Goal: Complete application form

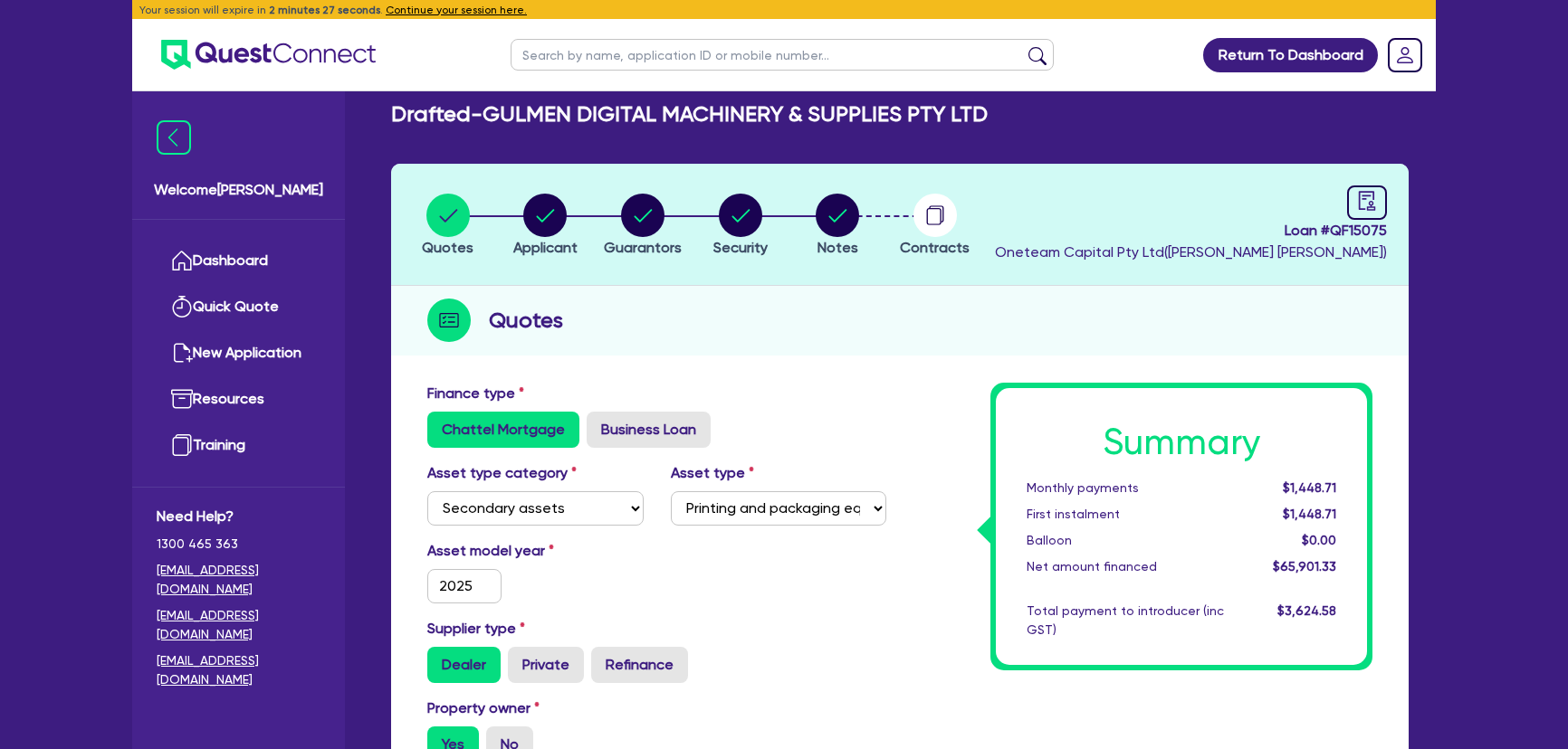
select select "SECONDARY_ASSETS"
select select "PRINTING_AND_PACKAGING_EQUIPMENT"
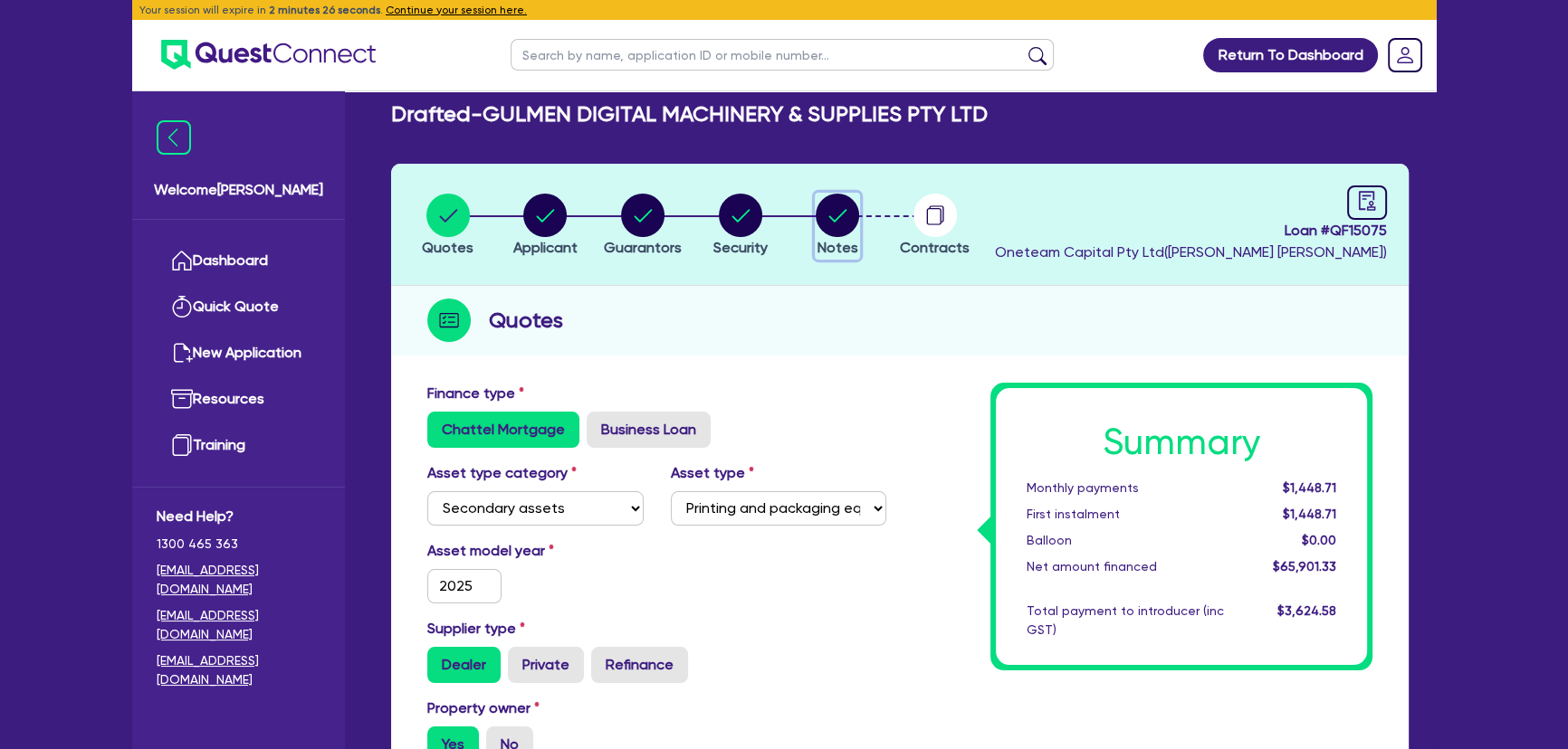
click at [855, 208] on circle "button" at bounding box center [837, 215] width 44 height 44
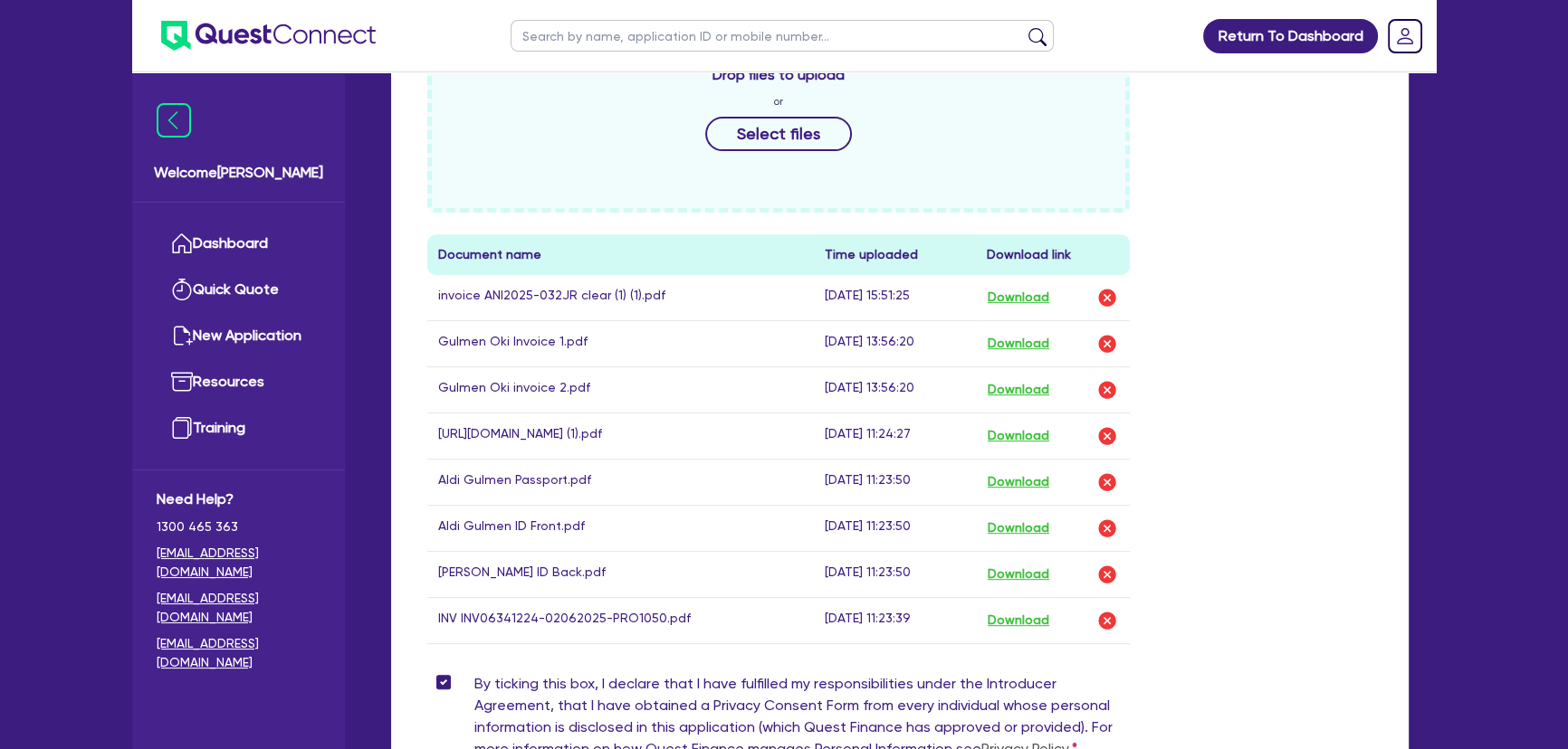
scroll to position [905, 0]
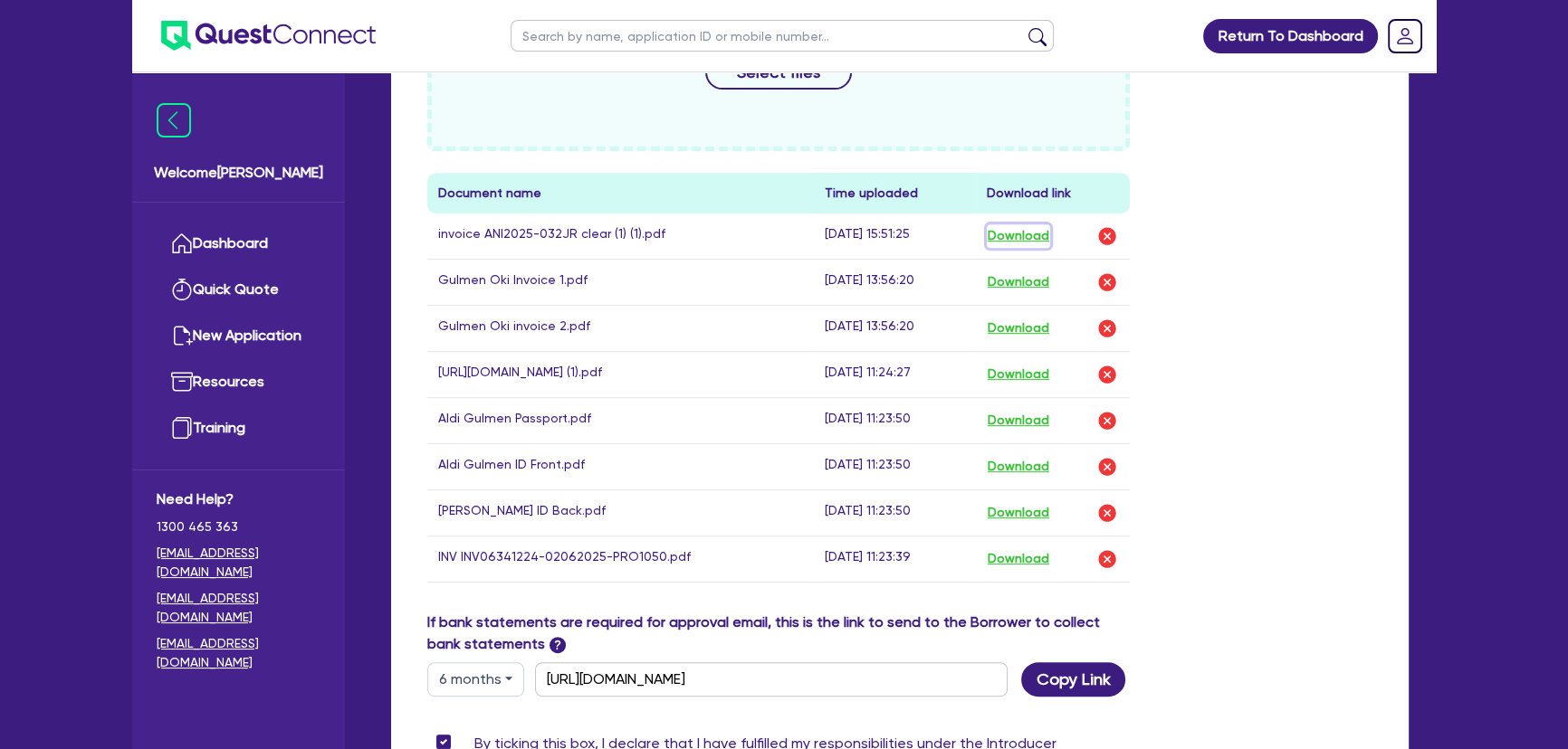
click at [1042, 238] on button "Download" at bounding box center [1019, 236] width 63 height 23
click at [1028, 284] on button "Download" at bounding box center [1019, 282] width 63 height 23
click at [1026, 321] on button "Download" at bounding box center [1019, 328] width 63 height 23
click at [1022, 572] on button "Download" at bounding box center [1019, 558] width 63 height 23
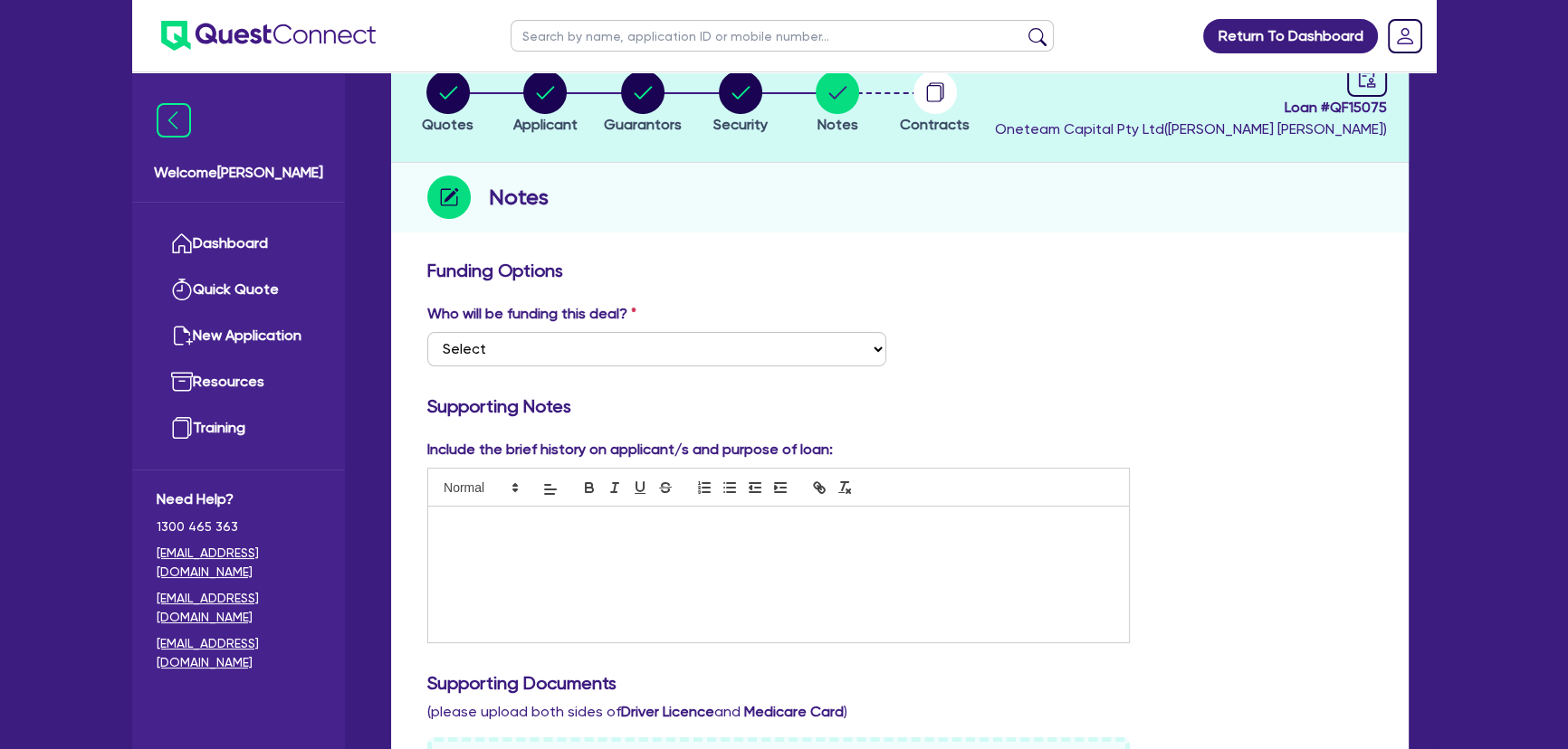
scroll to position [0, 0]
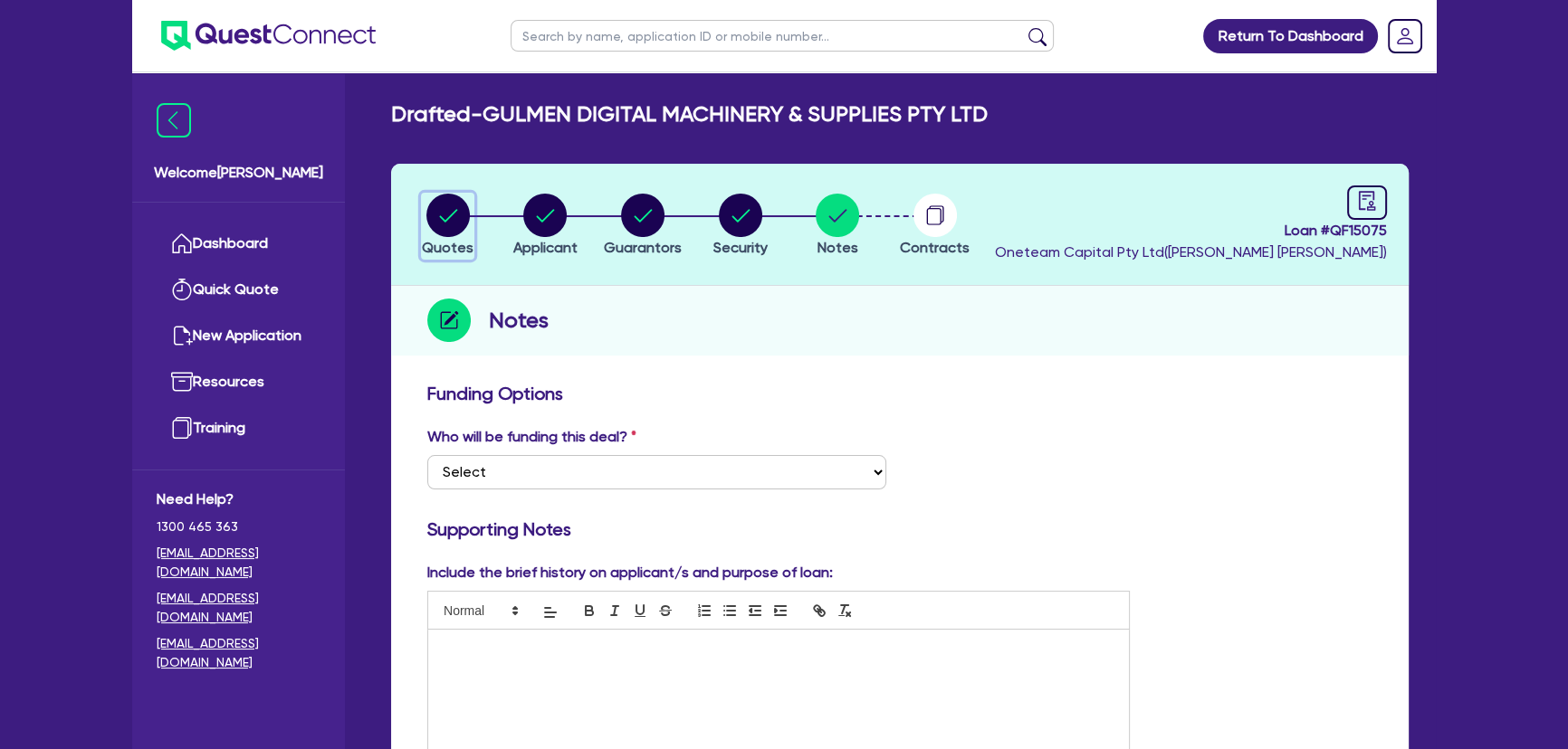
click at [447, 211] on circle "button" at bounding box center [448, 215] width 44 height 44
select select "SECONDARY_ASSETS"
select select "PRINTING_AND_PACKAGING_EQUIPMENT"
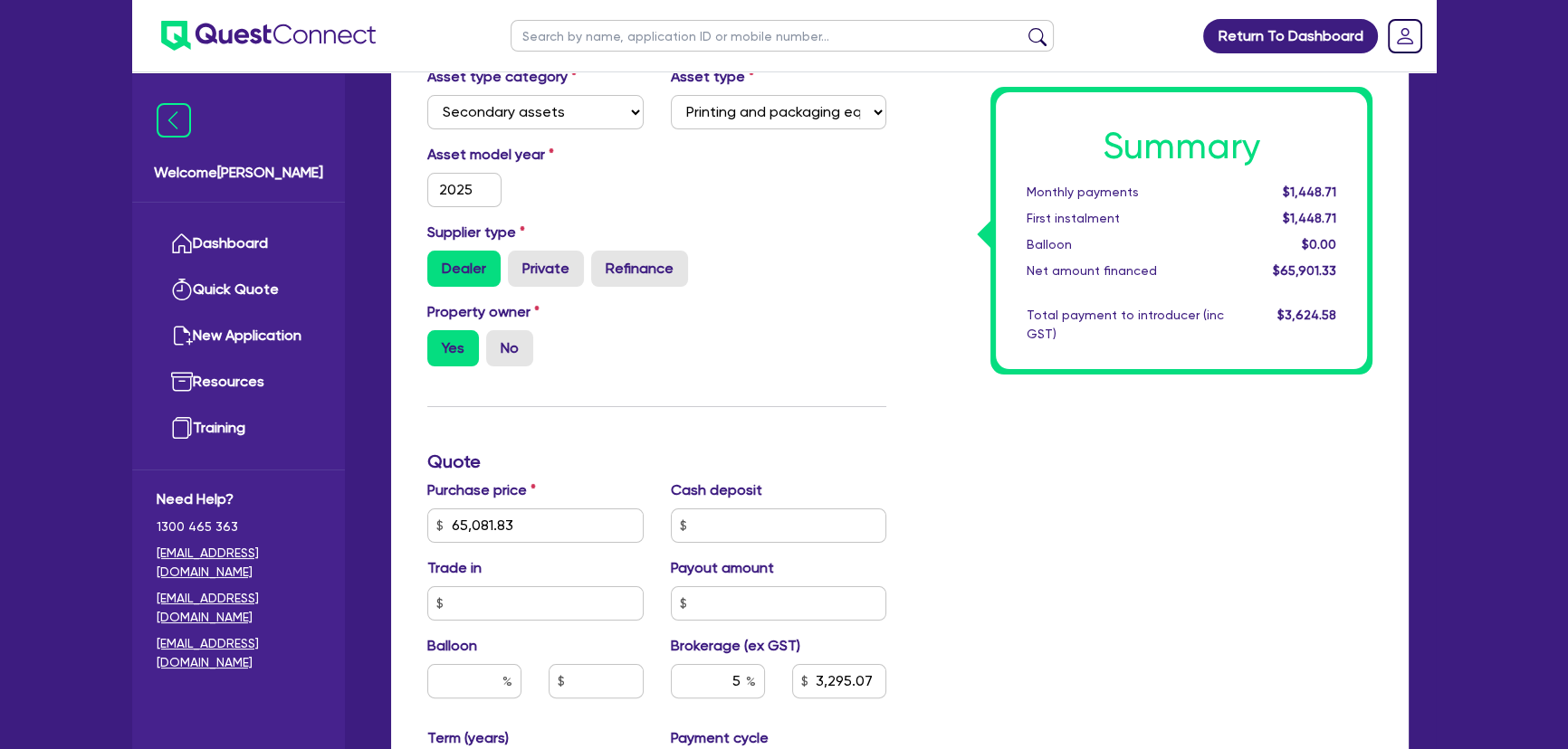
scroll to position [411, 0]
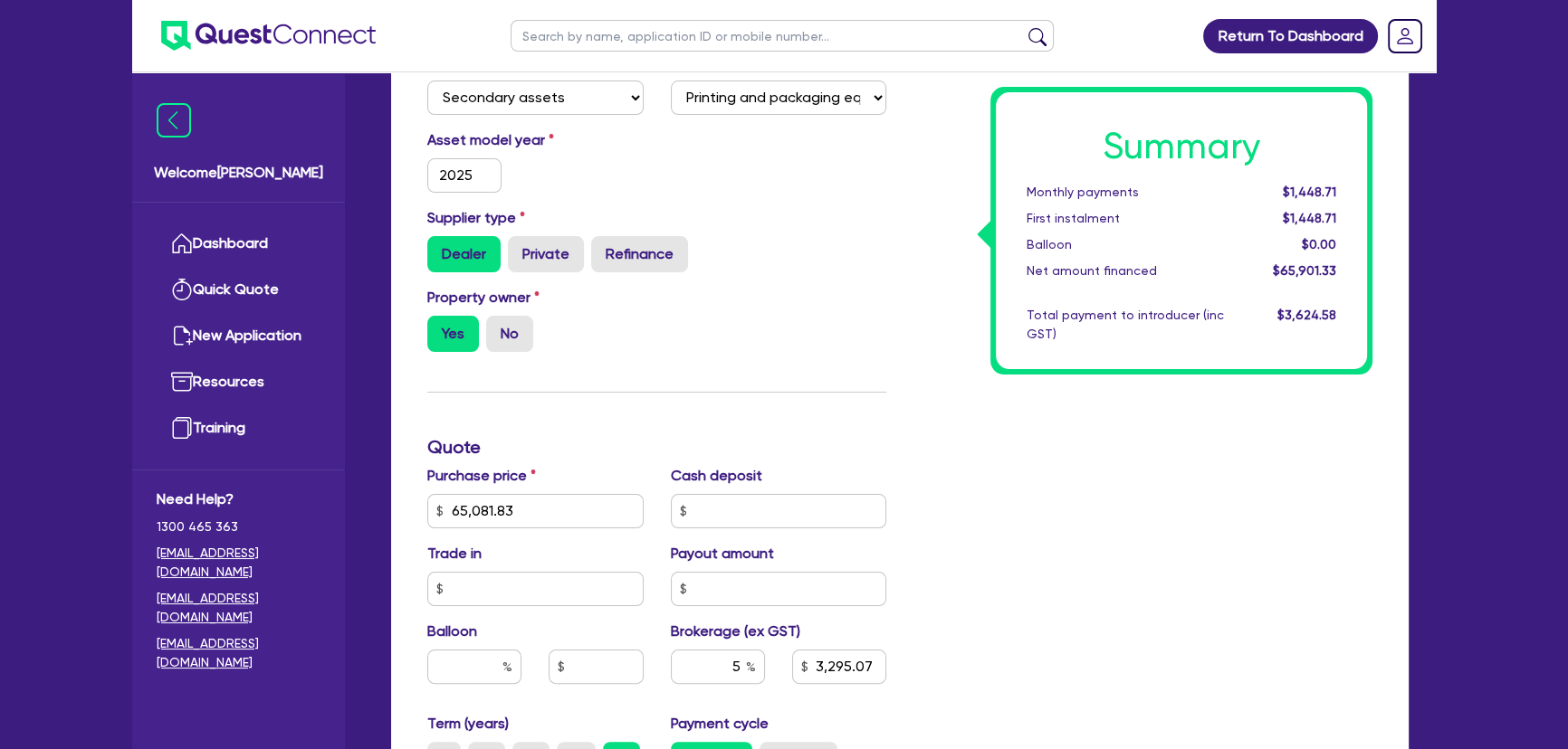
click at [557, 491] on div "Purchase price 65,081.83" at bounding box center [535, 497] width 244 height 63
click at [543, 514] on input "65,081.83" at bounding box center [535, 511] width 217 height 34
type input "33,000"
click at [786, 350] on div "Property owner Yes No" at bounding box center [656, 327] width 486 height 80
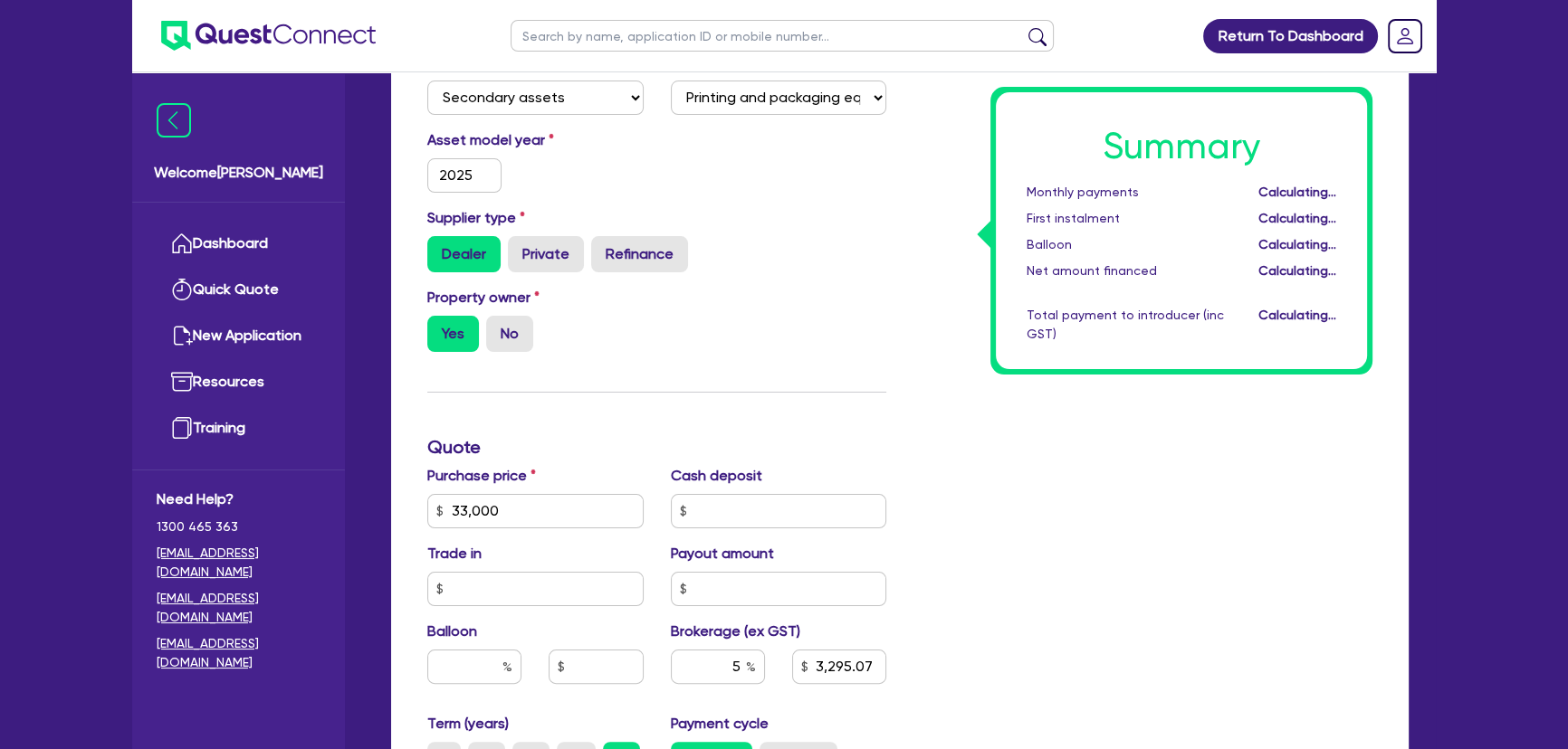
type input "1,690.98"
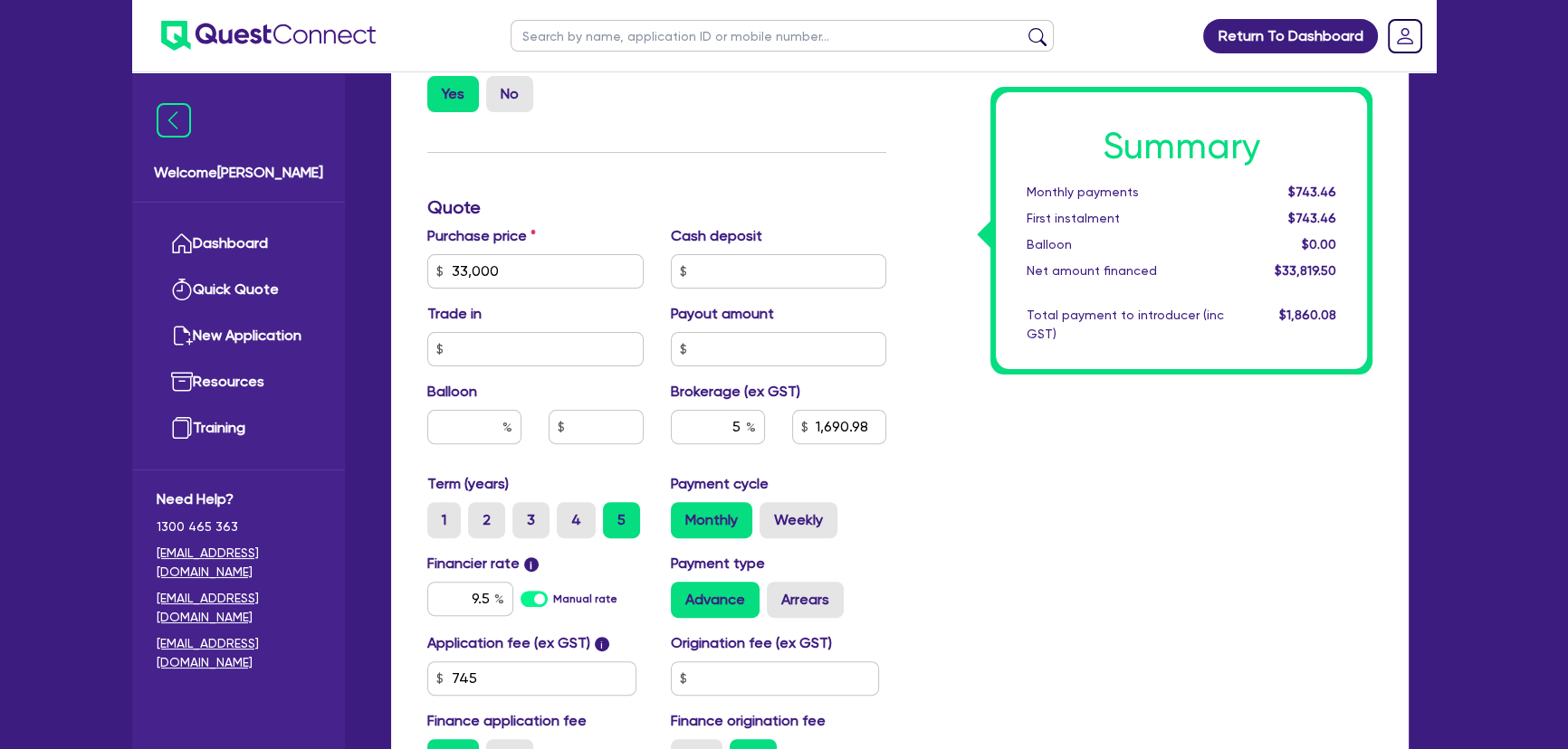
scroll to position [658, 0]
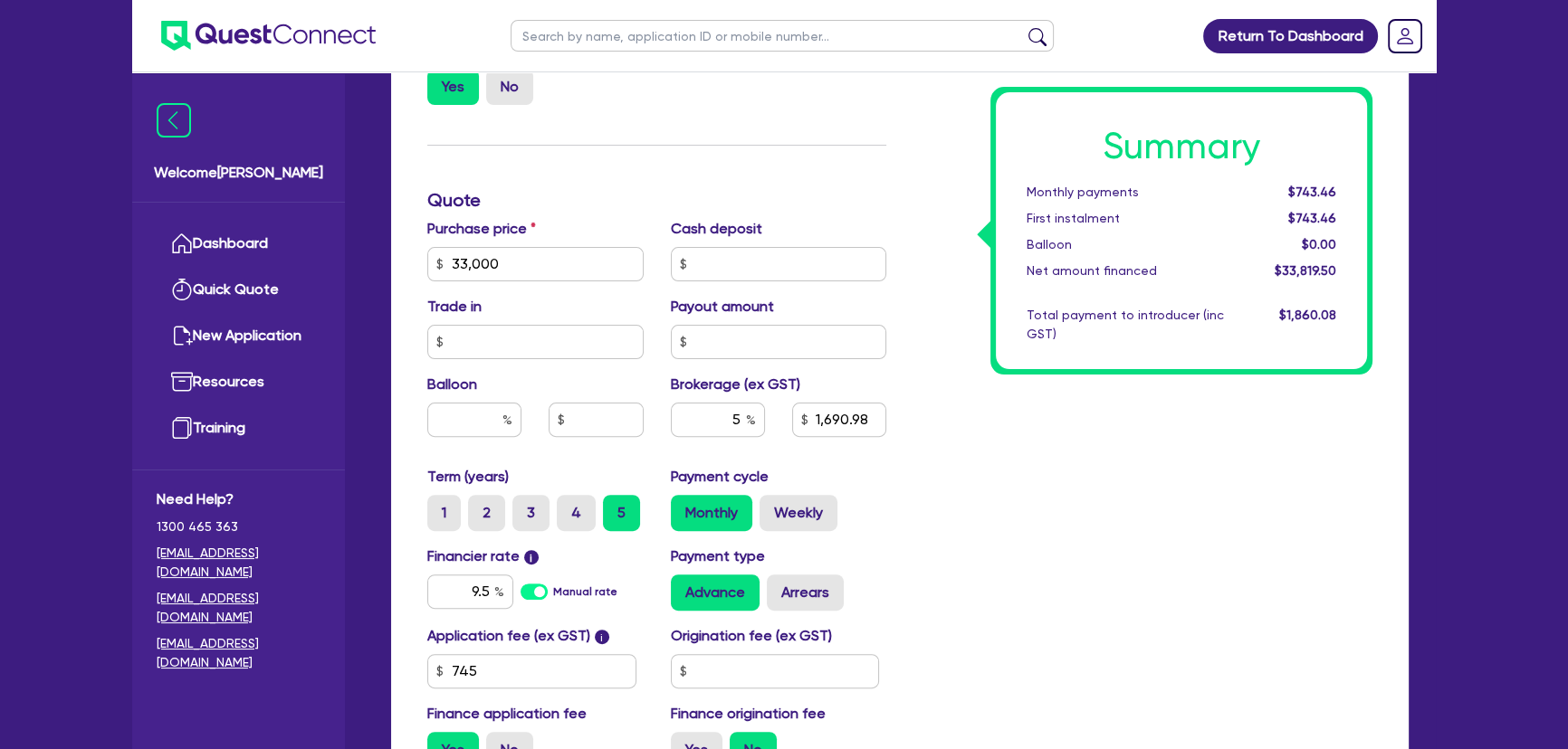
click at [1077, 440] on div "Summary Monthly payments $743.46 First instalment $743.46 Balloon $0.00 Net amo…" at bounding box center [1142, 254] width 486 height 1058
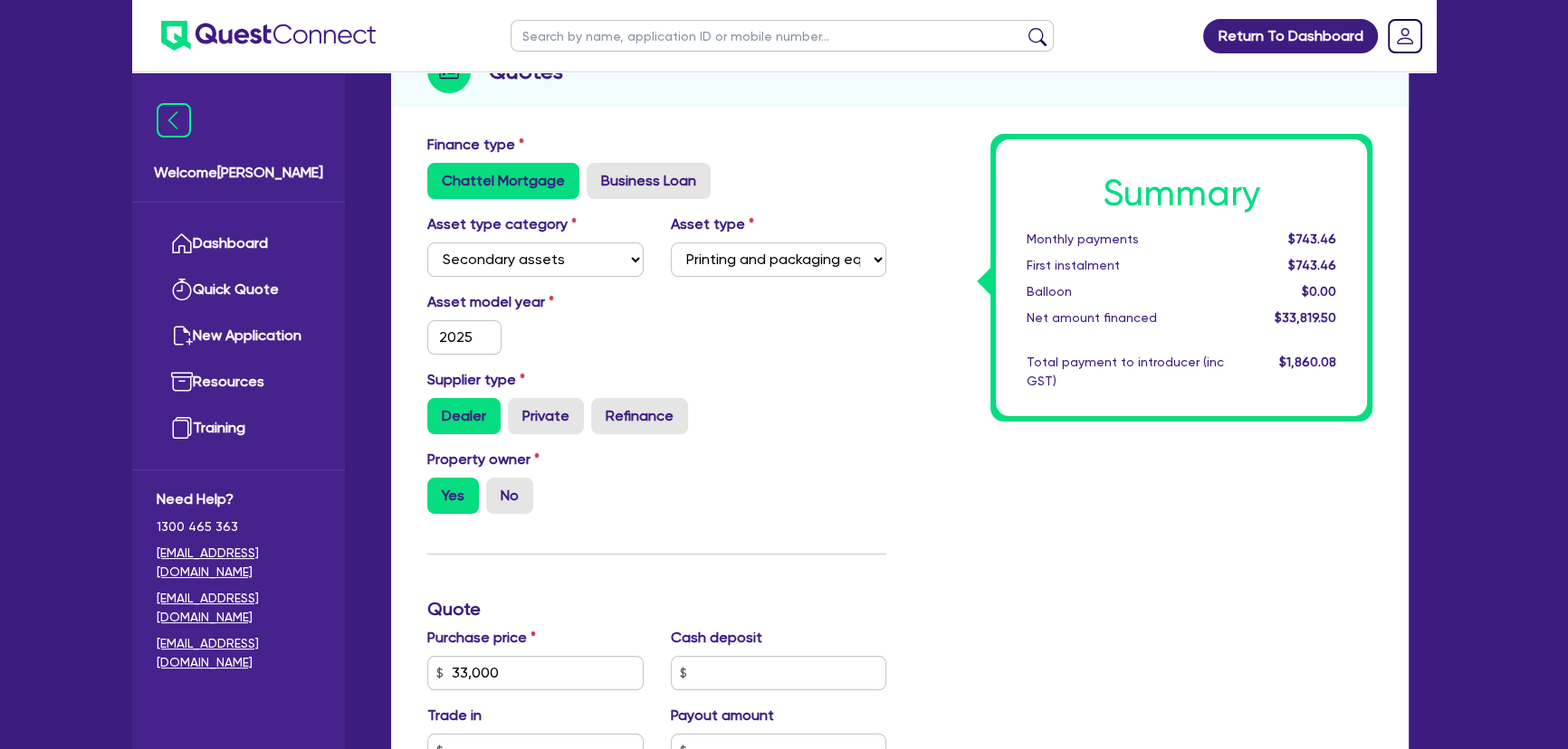
scroll to position [246, 0]
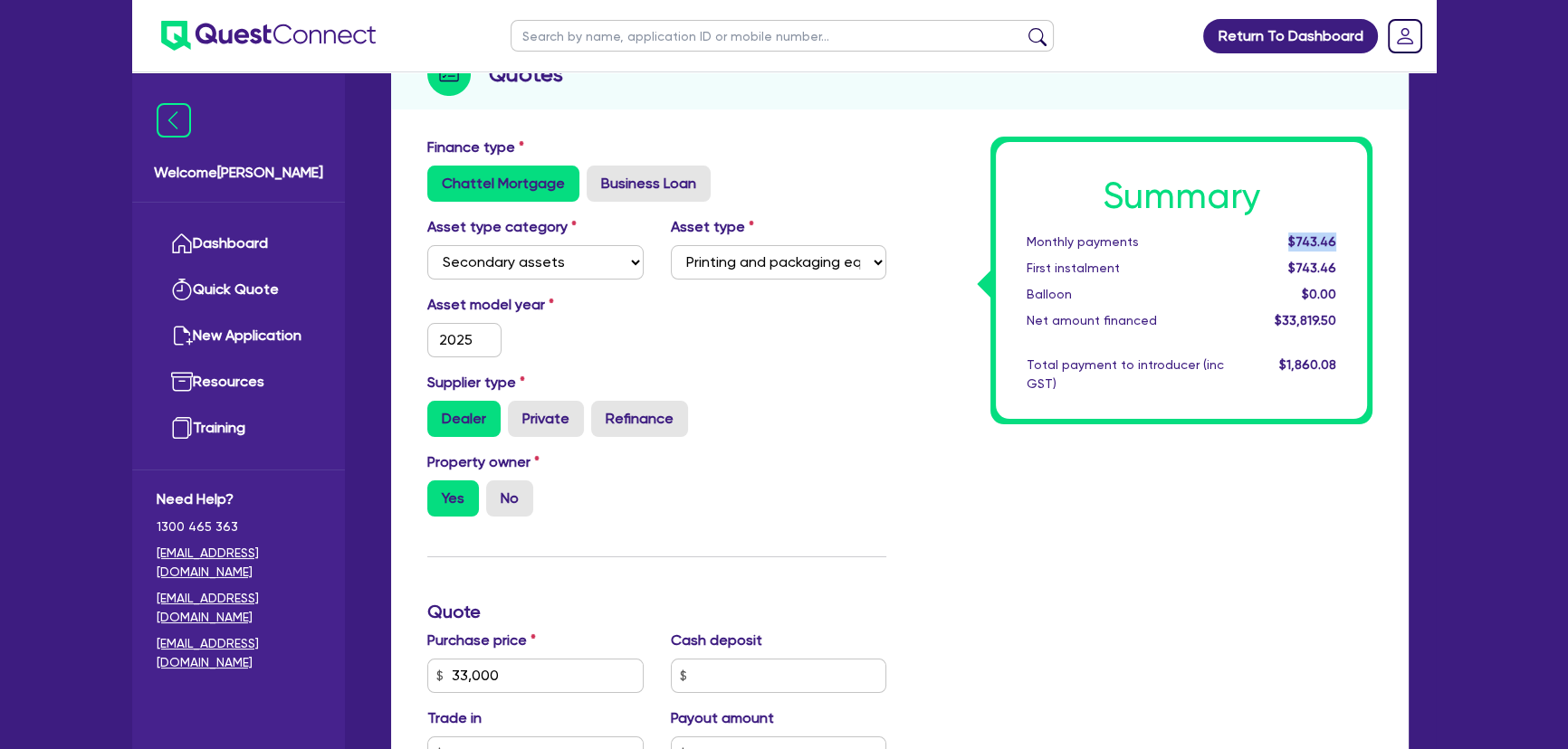
drag, startPoint x: 1293, startPoint y: 230, endPoint x: 1382, endPoint y: 235, distance: 89.1
click at [1382, 235] on div "Summary Monthly payments $743.46 First instalment $743.46 Balloon $0.00 Net amo…" at bounding box center [1142, 665] width 486 height 1058
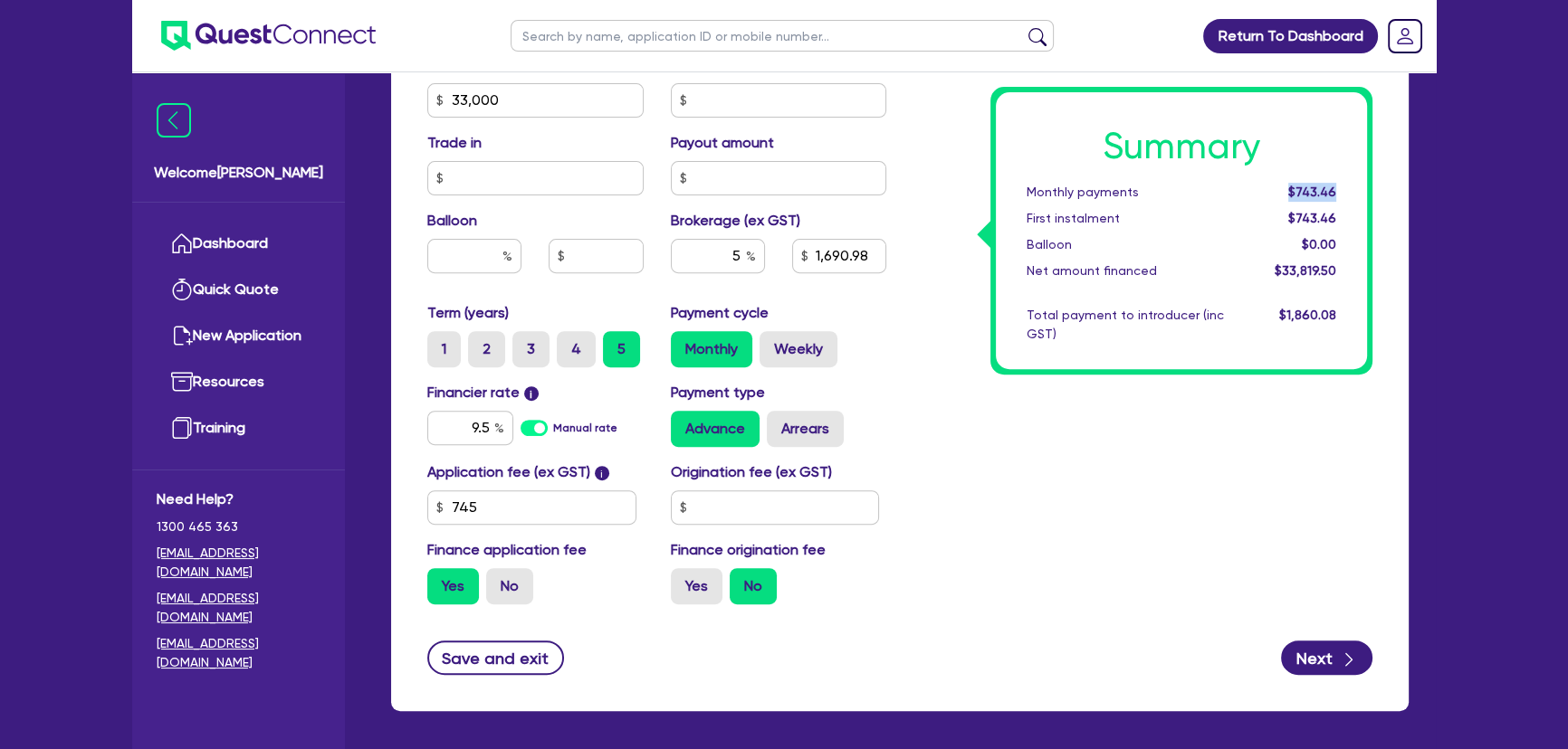
scroll to position [822, 0]
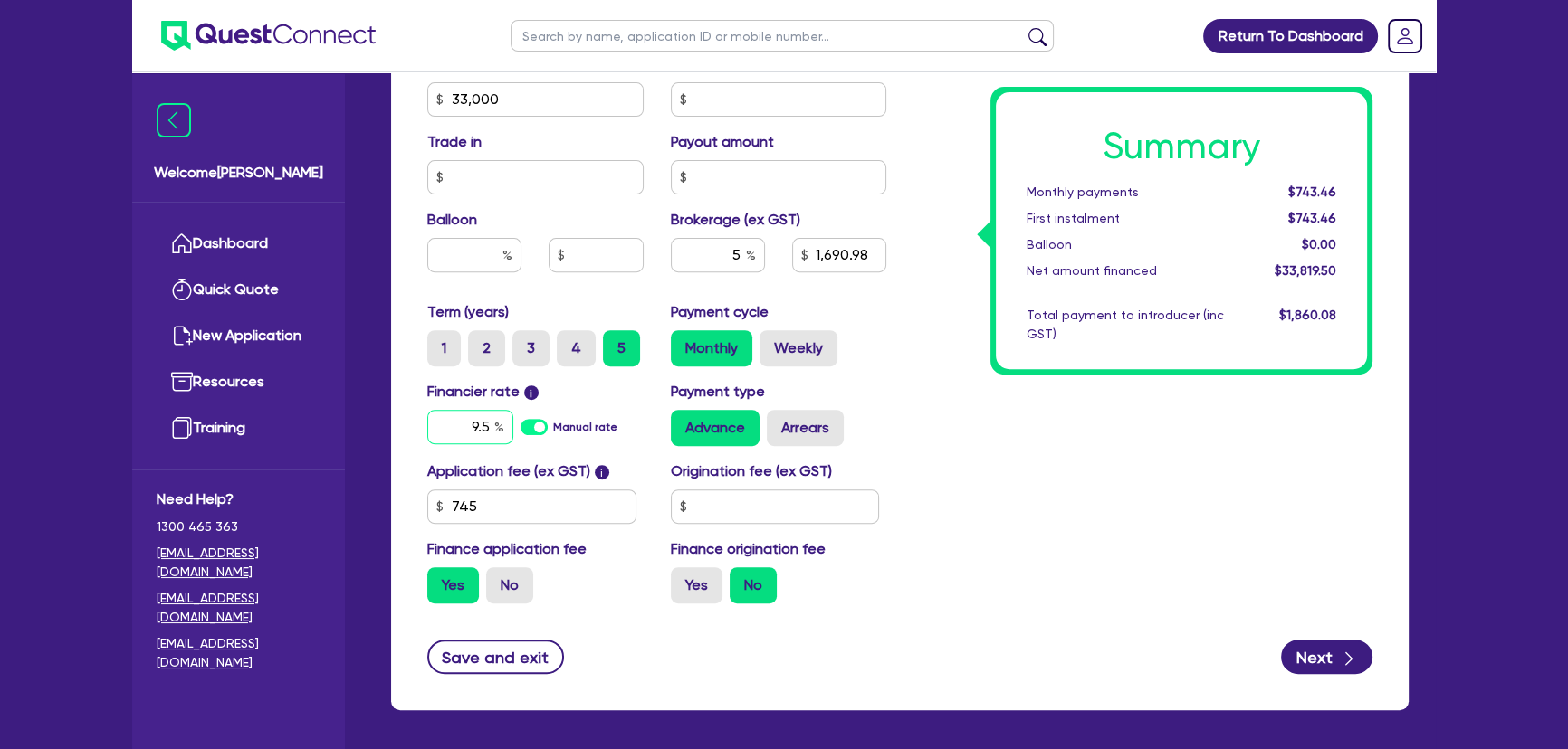
click at [482, 425] on input "9.5" at bounding box center [470, 427] width 86 height 34
click at [483, 429] on input "9.5" at bounding box center [470, 427] width 86 height 34
click at [477, 431] on input "9.5" at bounding box center [470, 427] width 86 height 34
type input "17.95"
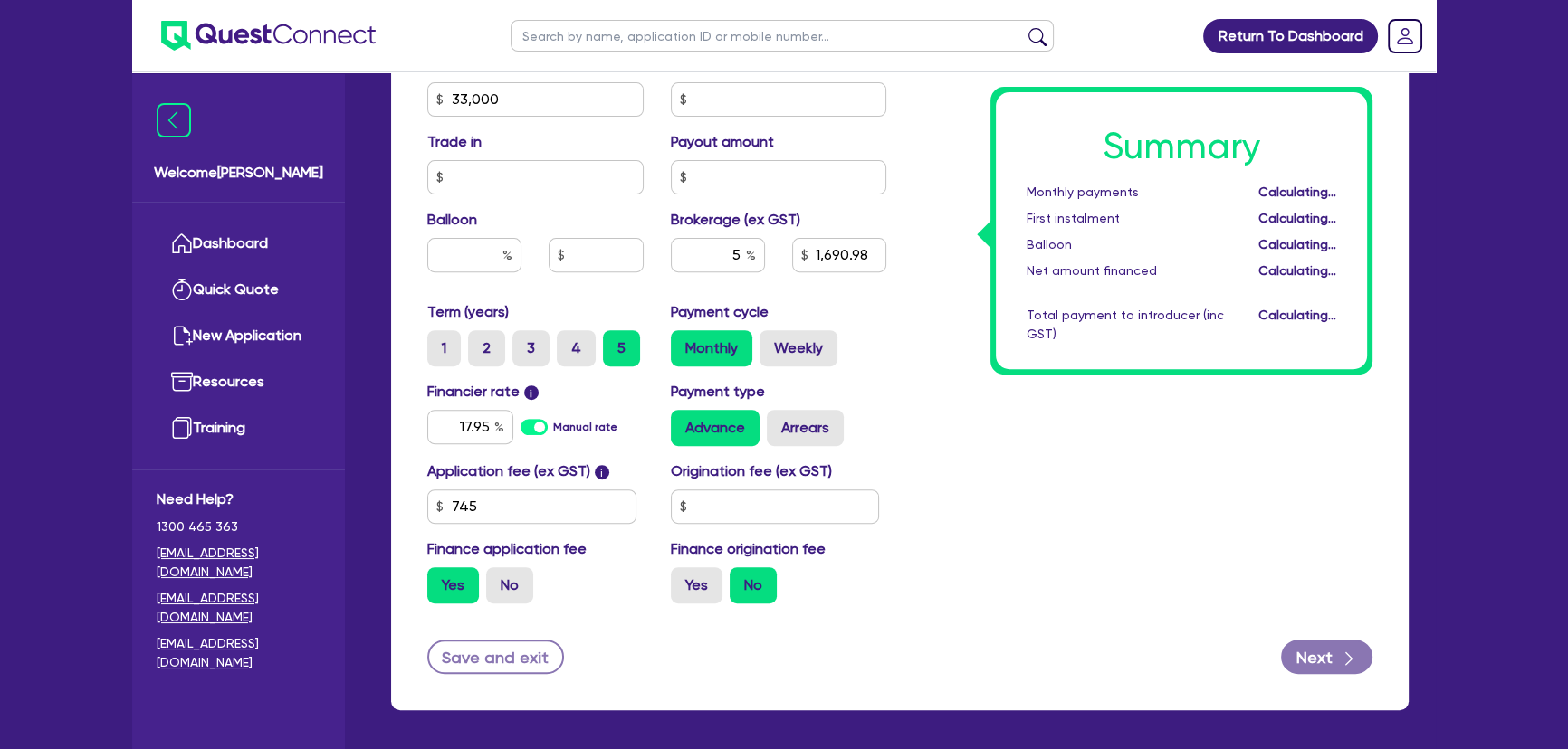
type input "1,690.98"
click at [1143, 554] on div "Summary Monthly payments Calculating... First instalment Calculating... Balloon…" at bounding box center [1142, 89] width 486 height 1058
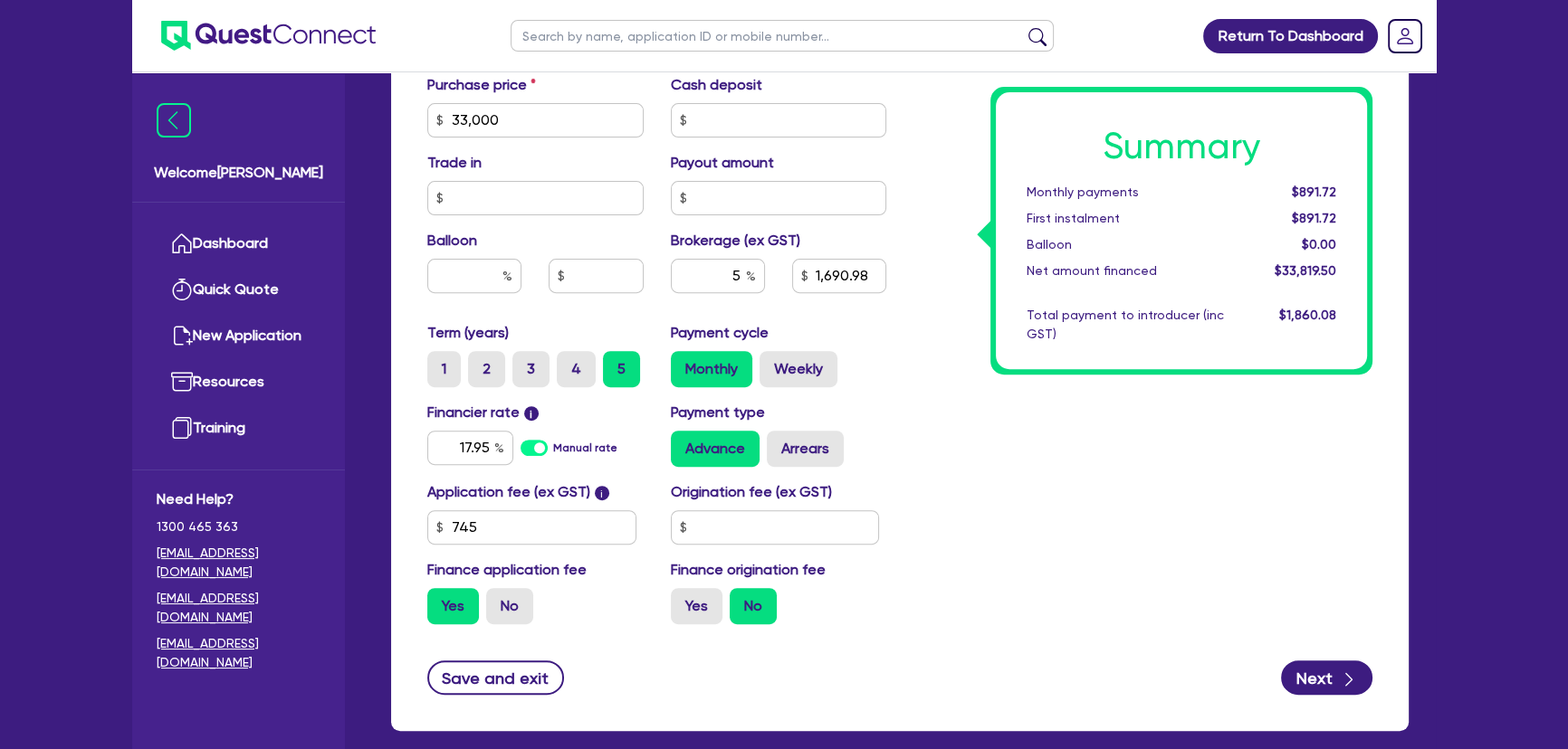
scroll to position [892, 0]
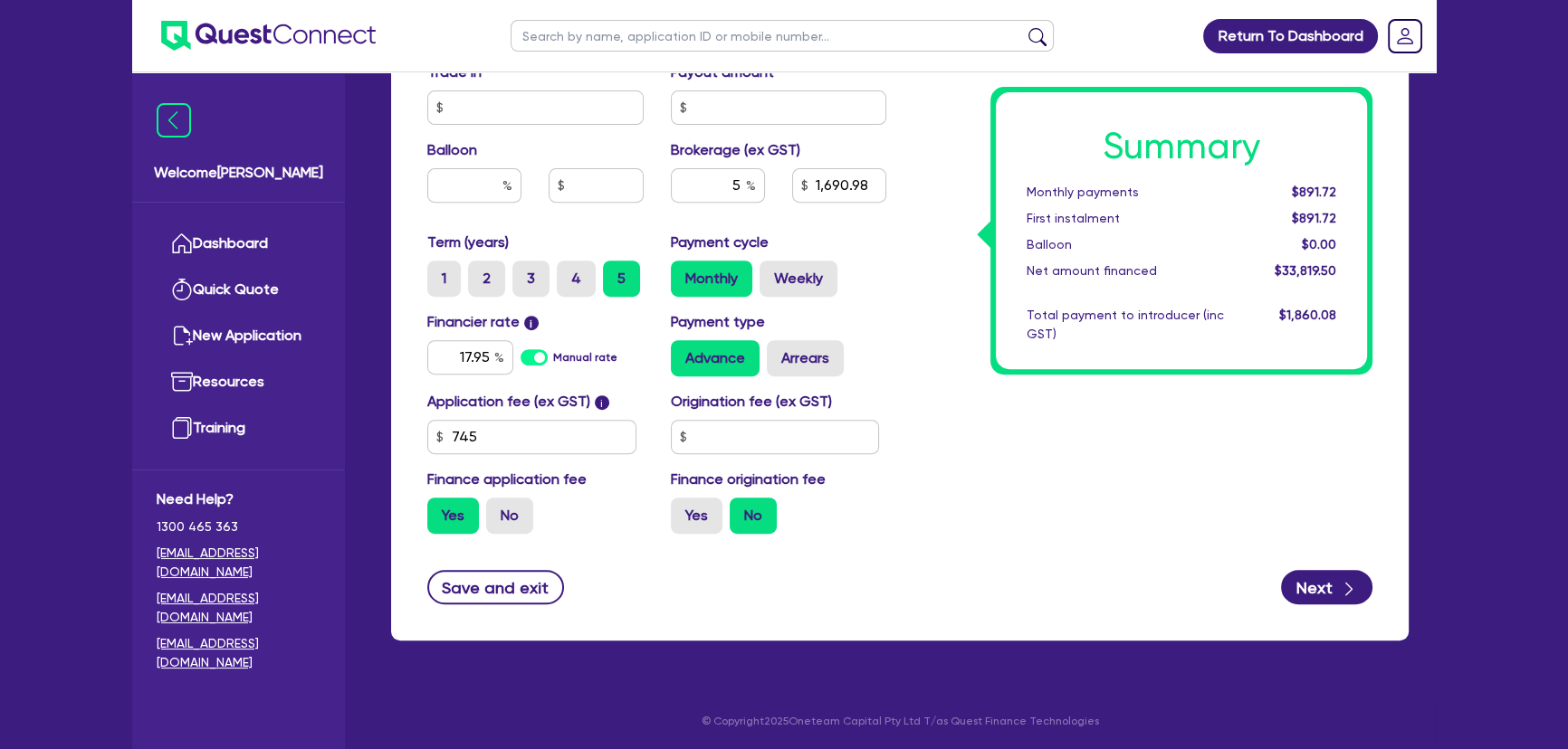
click at [959, 397] on div "Summary Monthly payments $891.72 First instalment $891.72 Balloon $0.00 Net amo…" at bounding box center [1142, 20] width 486 height 1058
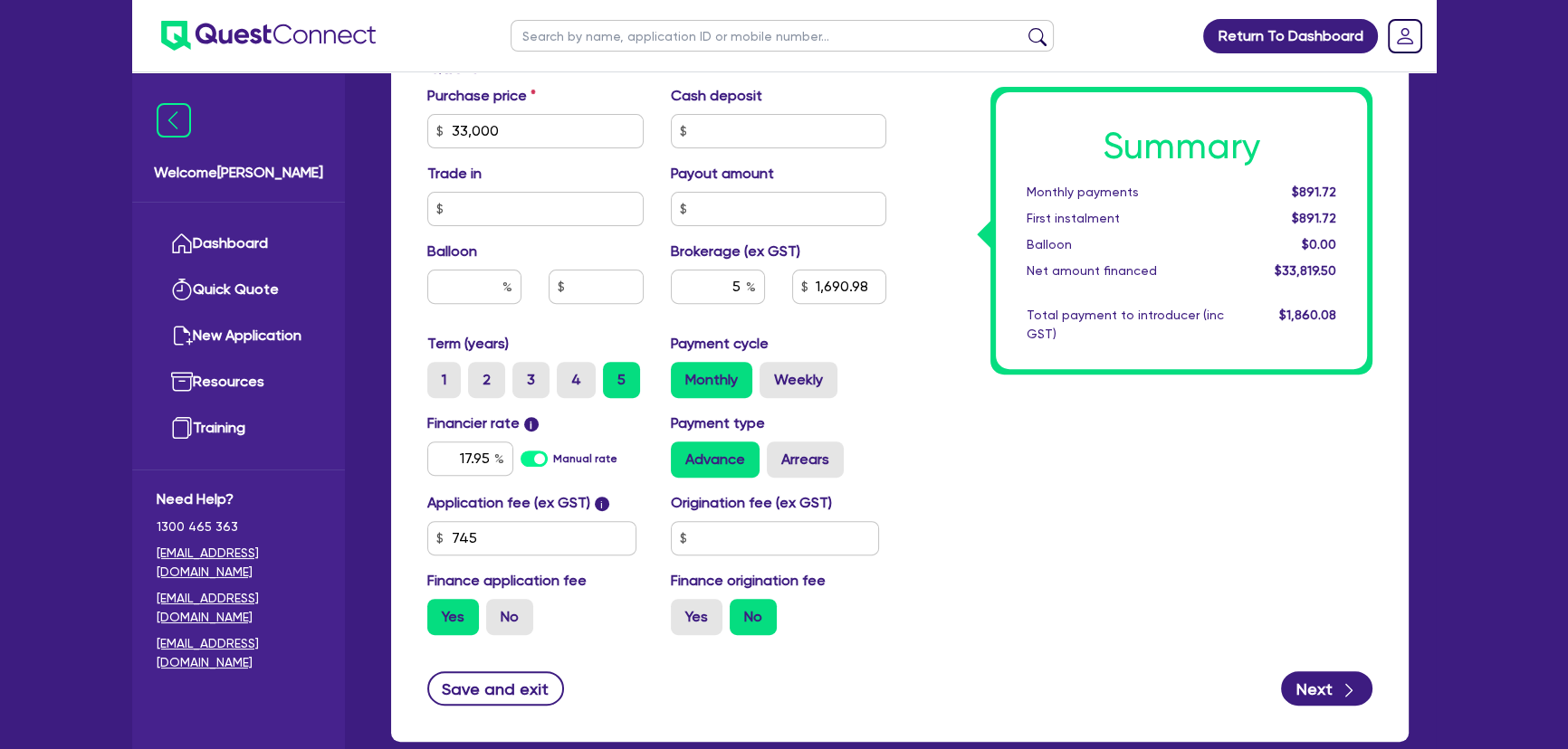
scroll to position [810, 0]
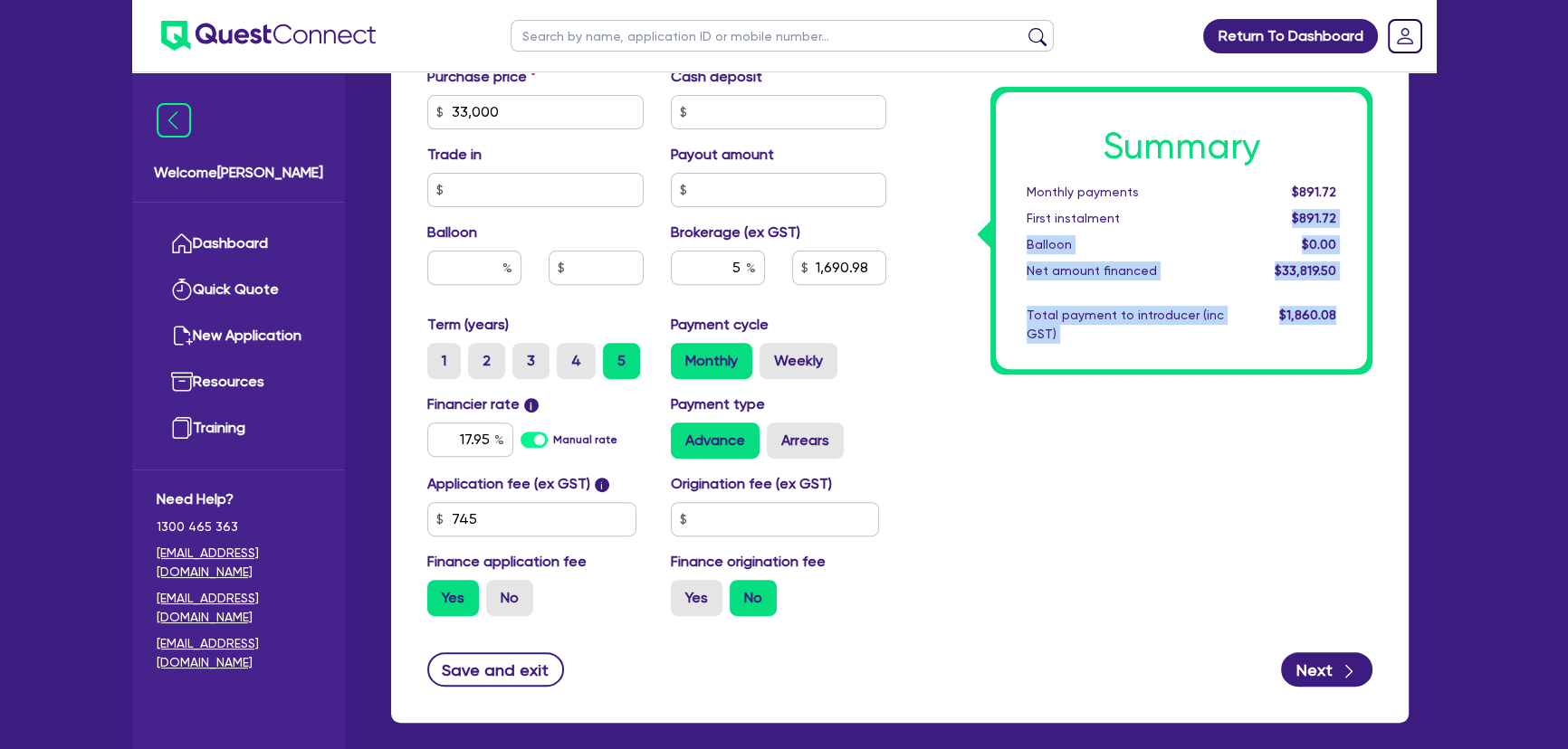
drag, startPoint x: 1346, startPoint y: 191, endPoint x: 1448, endPoint y: 174, distance: 103.4
click at [1448, 174] on div "Return To Dashboard Edit Profile Logout Welcome Joel Dashboard Quick Quote New …" at bounding box center [784, 11] width 1331 height 1644
click at [1373, 197] on div "Summary Monthly payments $891.72 First instalment $891.72 Balloon $0.00 Net amo…" at bounding box center [1142, 101] width 486 height 1058
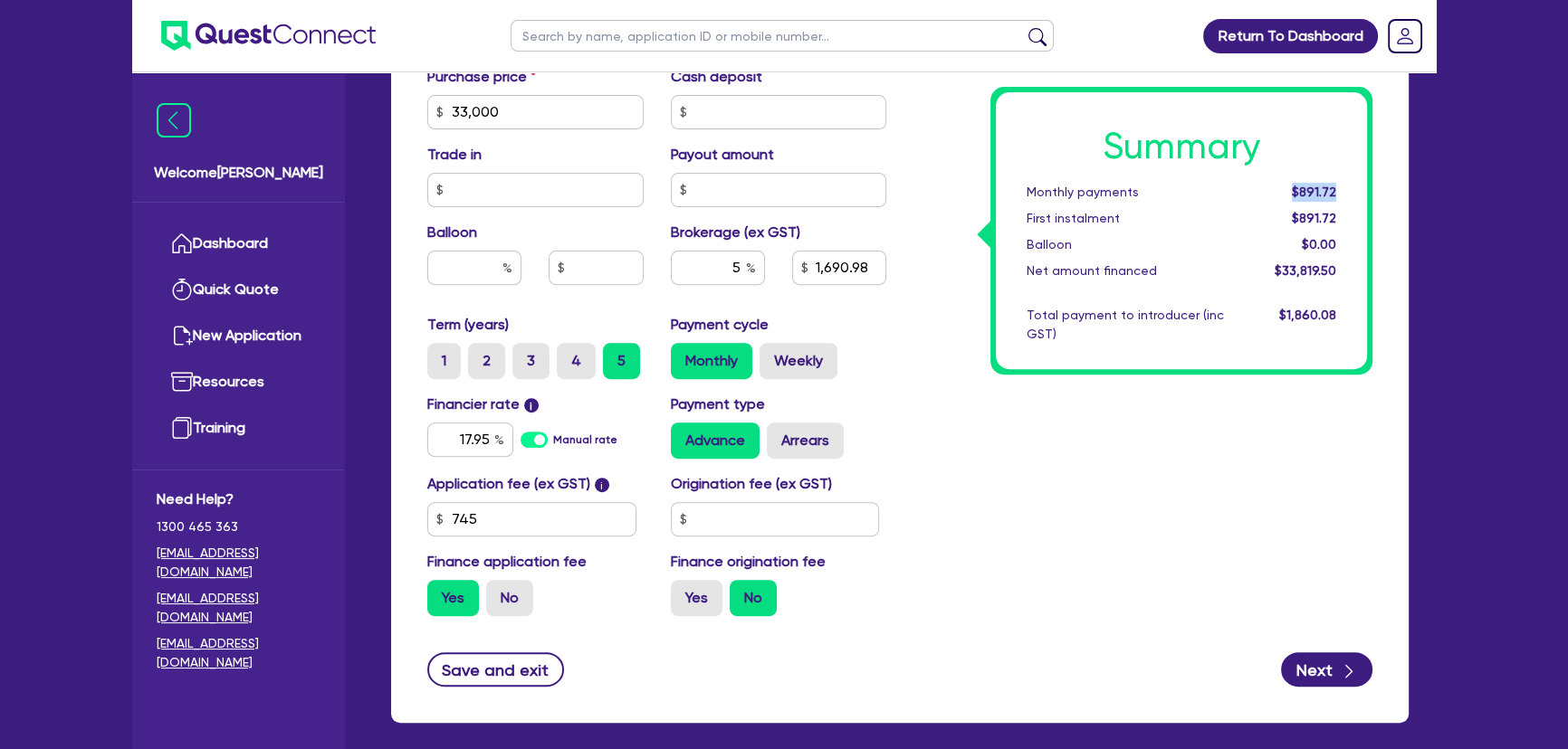
drag, startPoint x: 1297, startPoint y: 194, endPoint x: 1343, endPoint y: 191, distance: 46.1
click at [1343, 191] on div "$891.72" at bounding box center [1293, 192] width 112 height 19
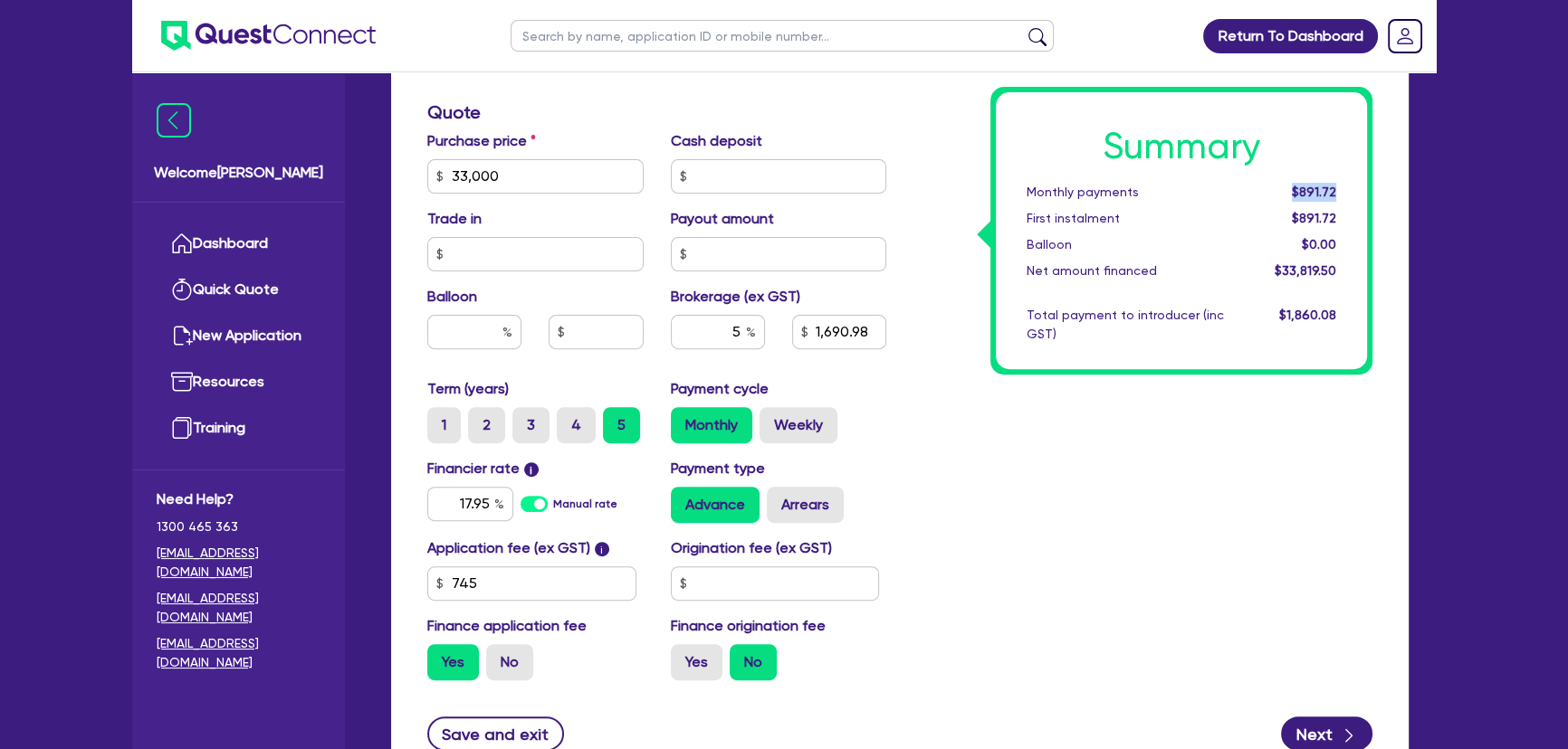
scroll to position [728, 0]
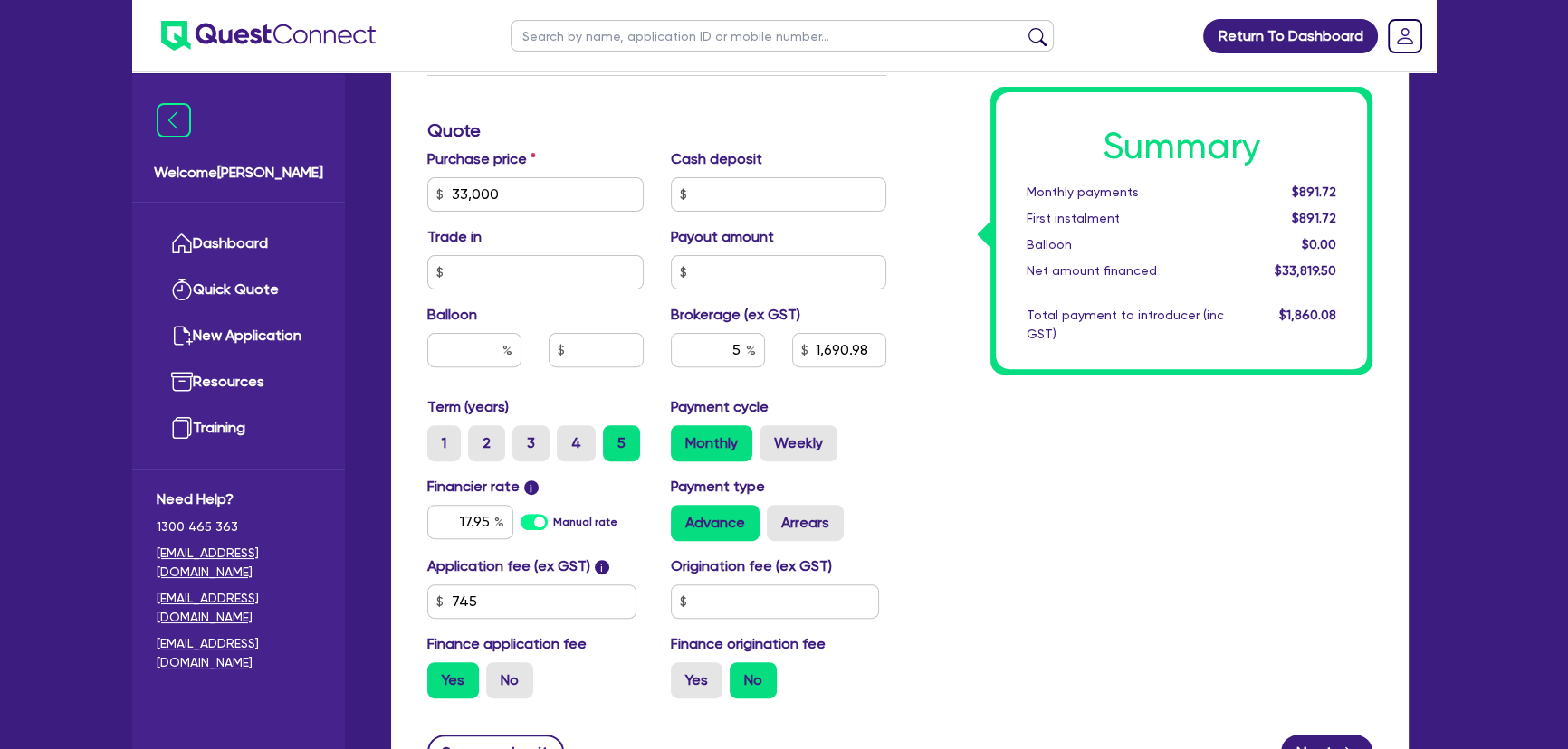
click at [923, 181] on div "Summary Monthly payments $891.72 First instalment $891.72 Balloon $0.00 Net amo…" at bounding box center [1142, 184] width 486 height 1058
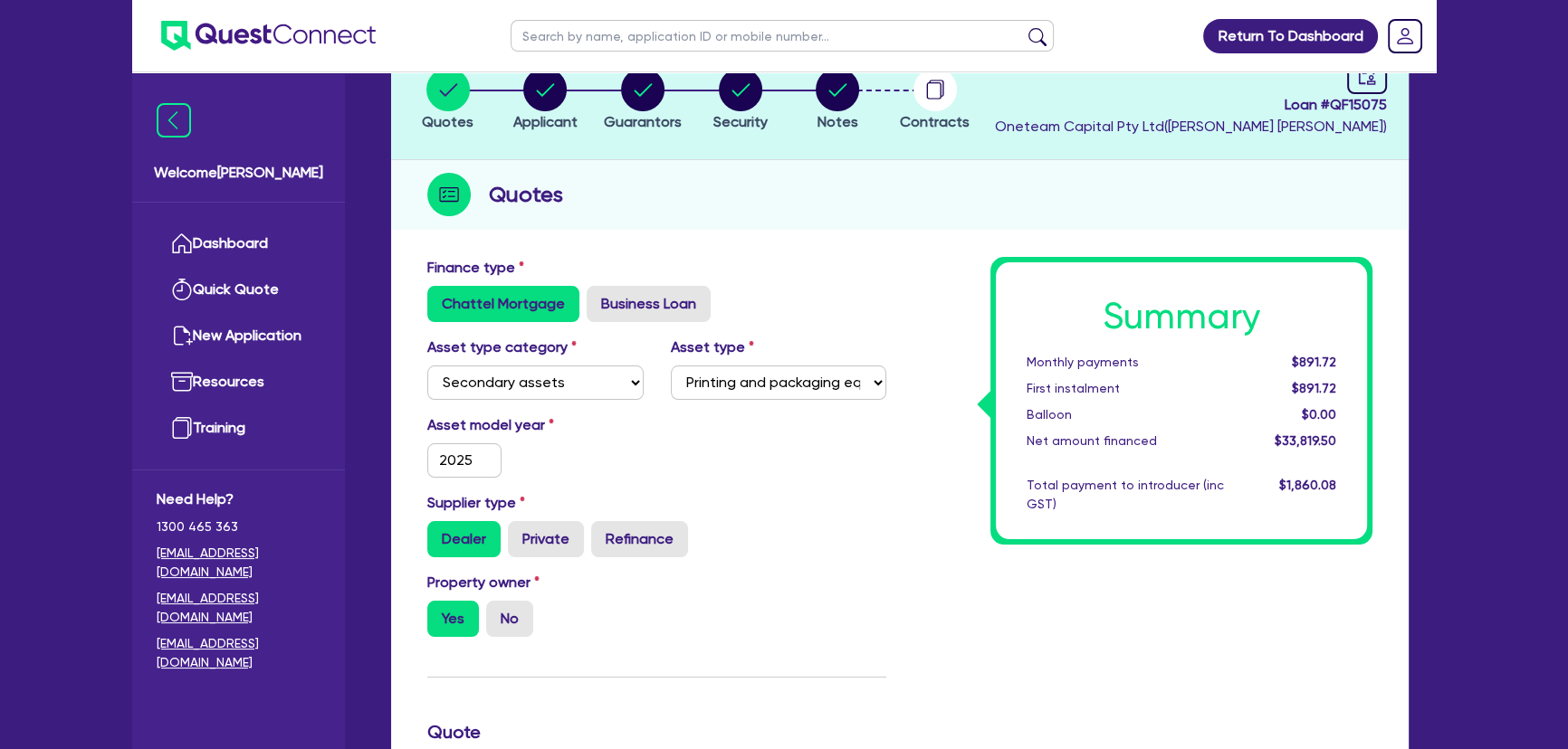
scroll to position [0, 0]
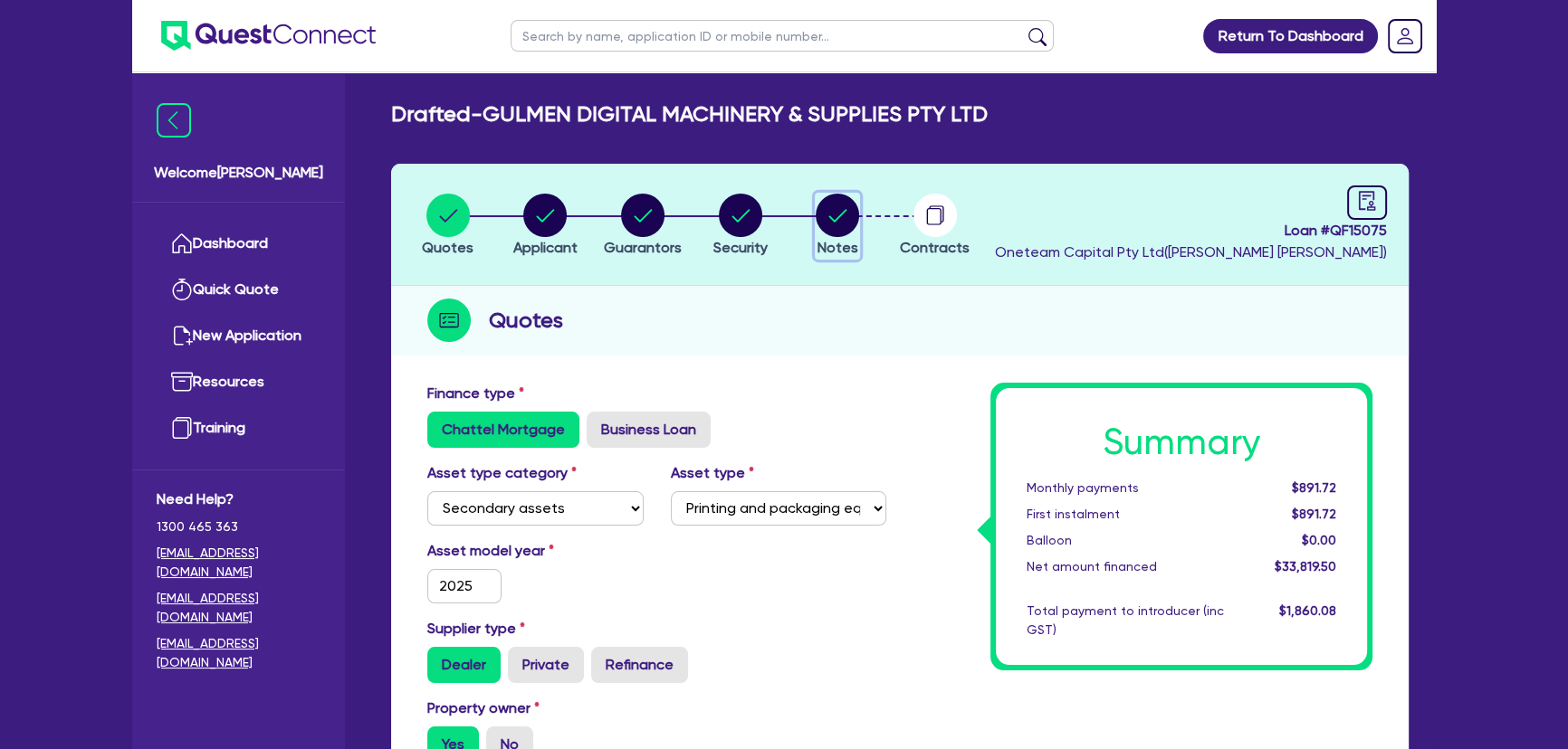
click at [816, 217] on circle "button" at bounding box center [837, 215] width 44 height 44
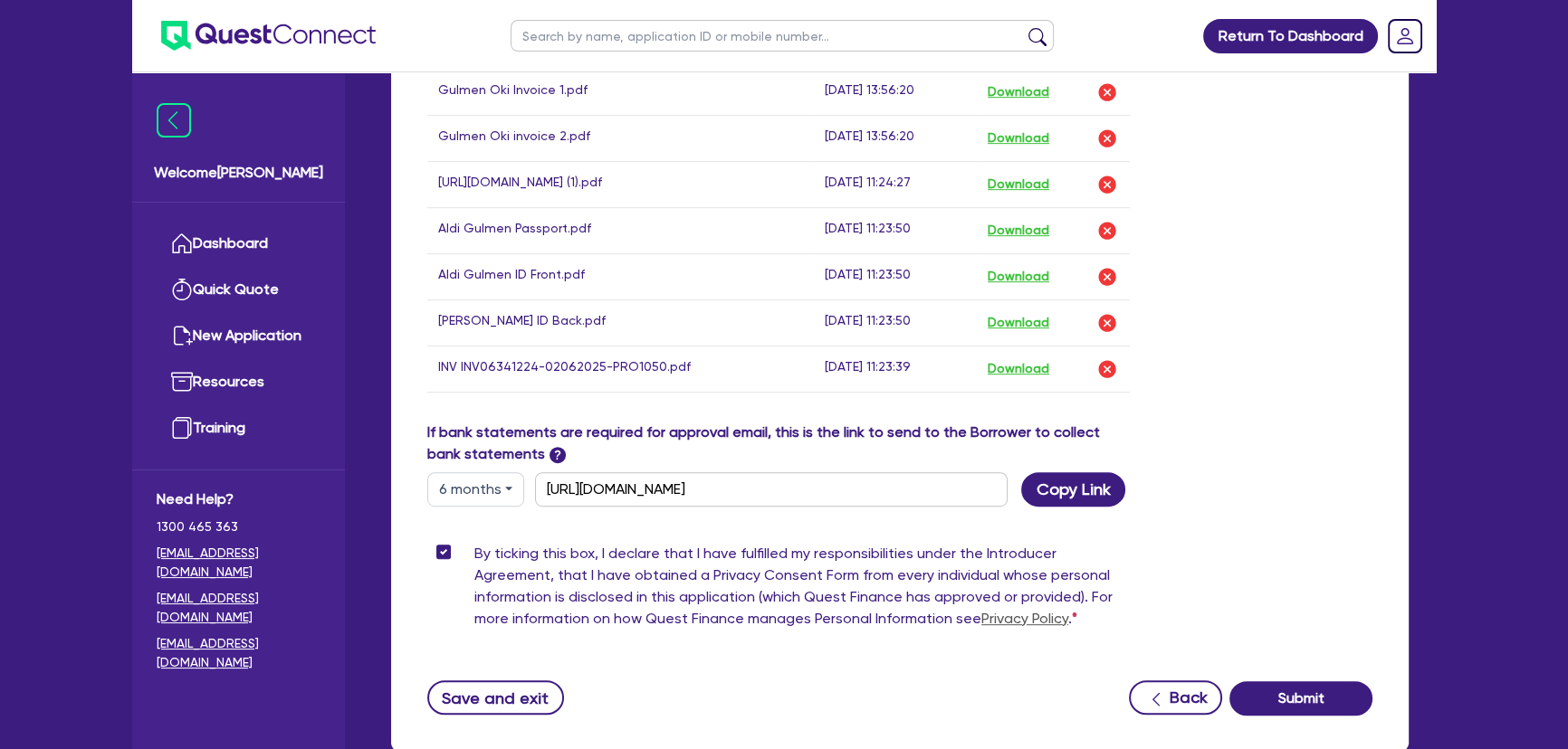
scroll to position [1219, 0]
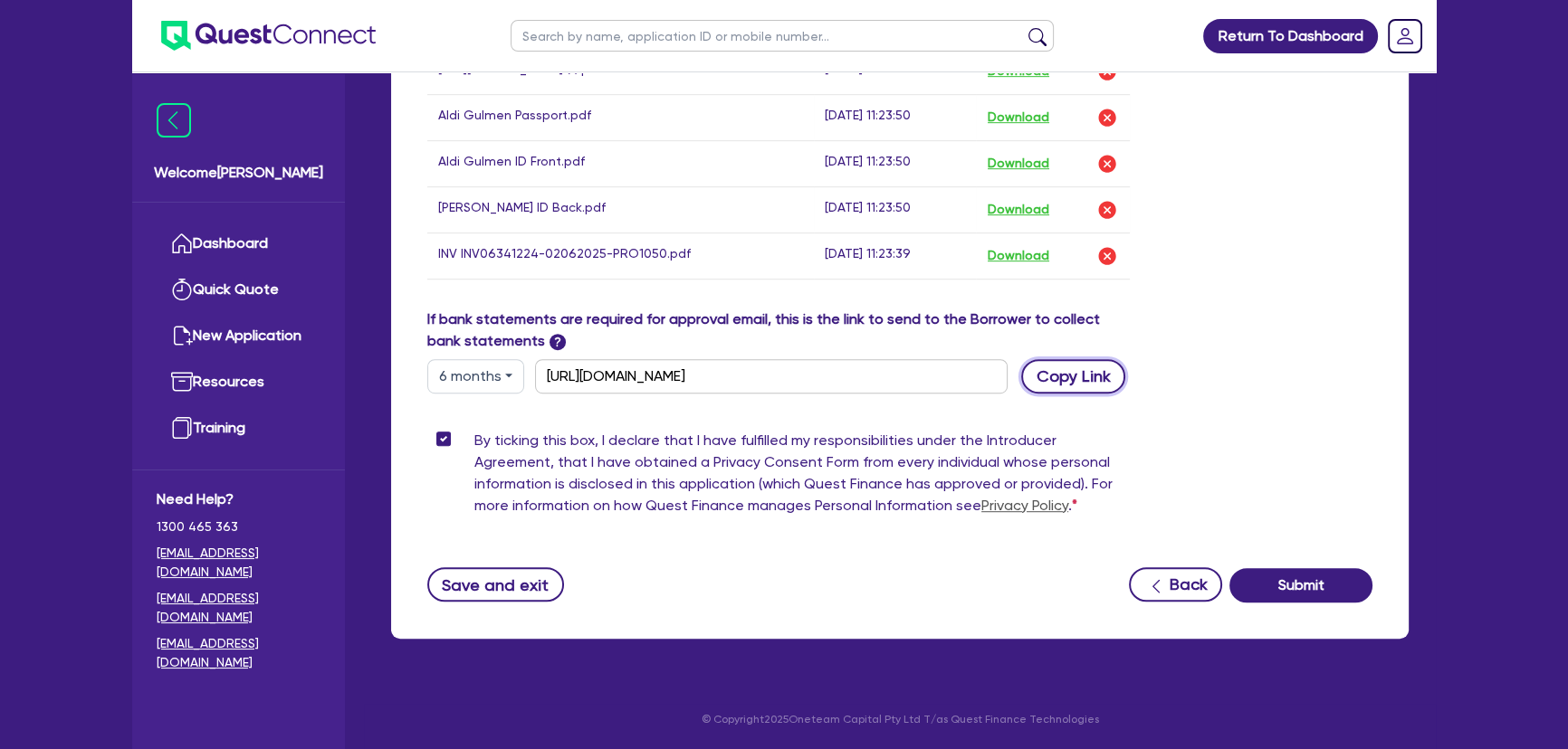
click at [1050, 380] on button "Copy Link" at bounding box center [1074, 376] width 104 height 34
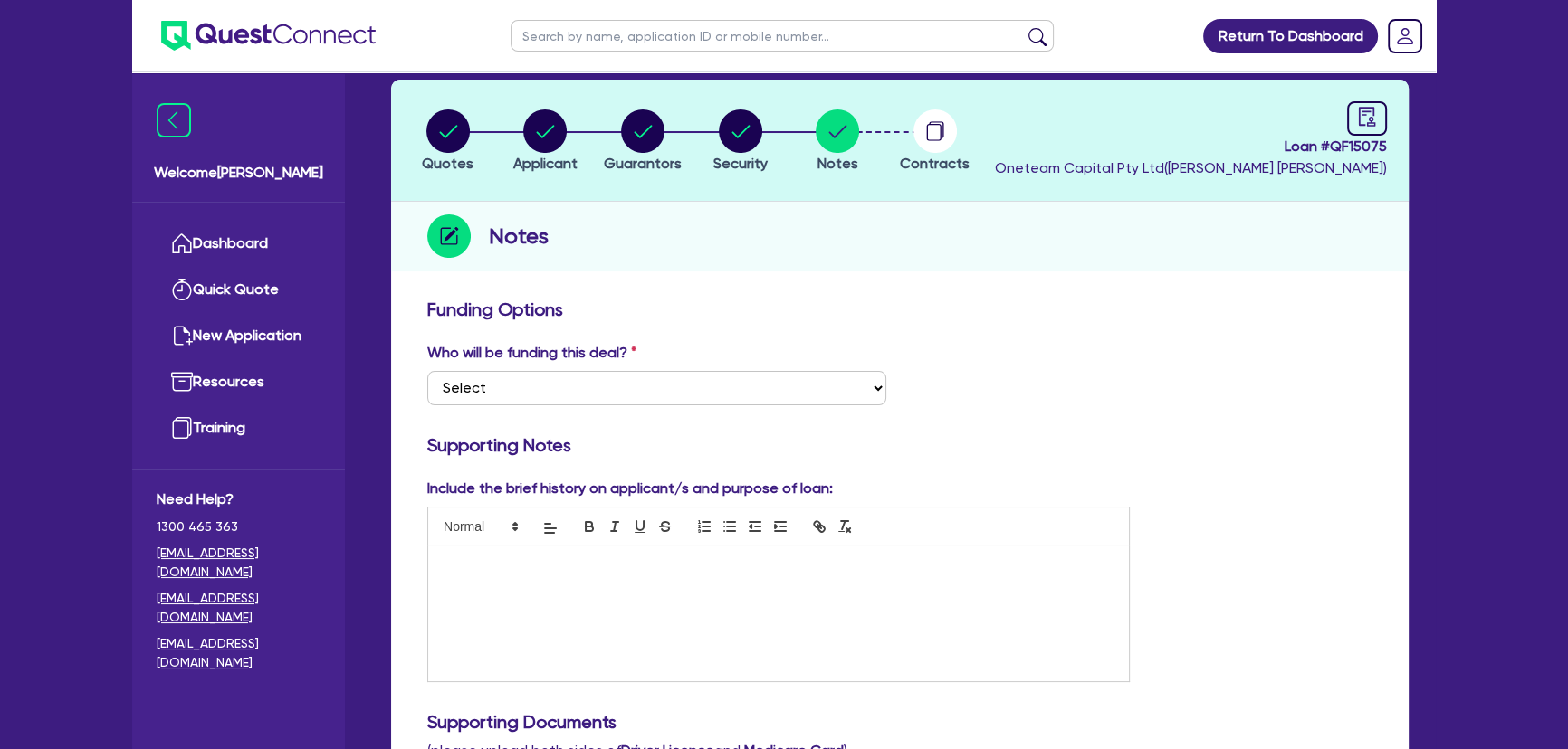
scroll to position [0, 0]
